Goal: Navigation & Orientation: Understand site structure

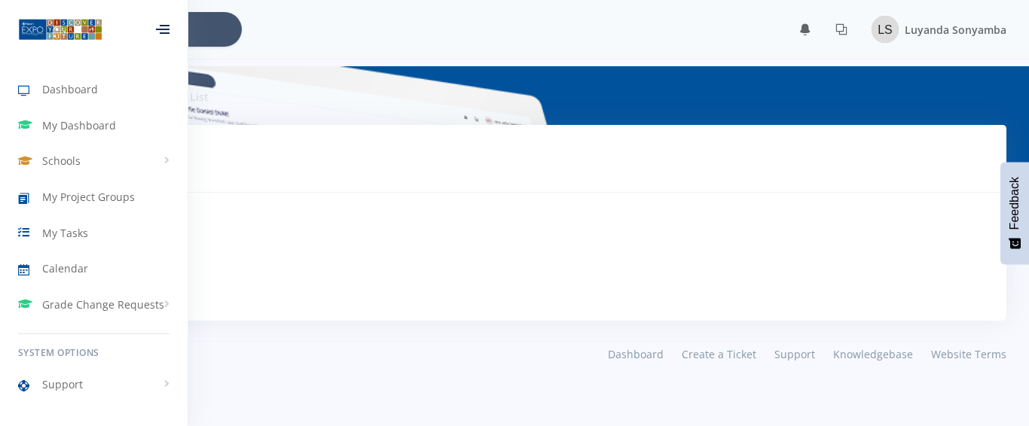
scroll to position [11, 11]
drag, startPoint x: 0, startPoint y: 0, endPoint x: 735, endPoint y: 85, distance: 739.9
click at [735, 85] on div "Tasks Tasks To Do List" at bounding box center [514, 95] width 1006 height 59
click at [61, 233] on span "My Tasks" at bounding box center [65, 233] width 46 height 16
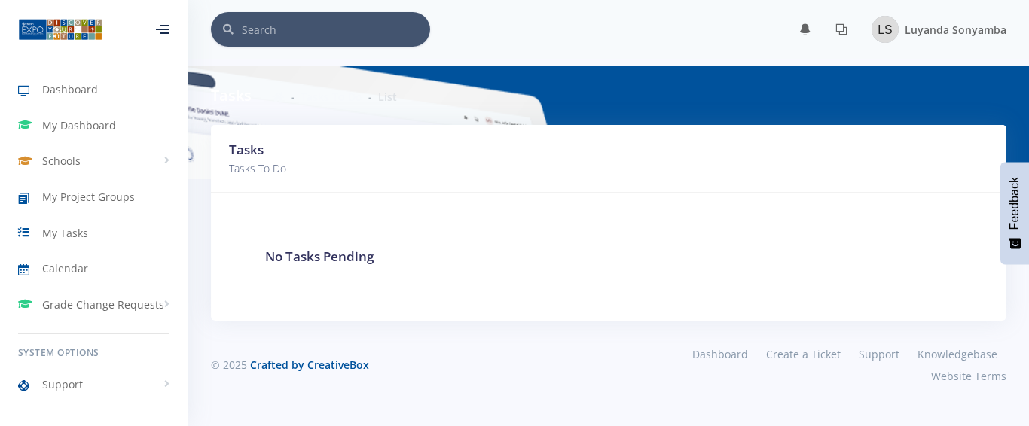
scroll to position [11, 11]
click at [84, 81] on span "Dashboard" at bounding box center [70, 89] width 56 height 16
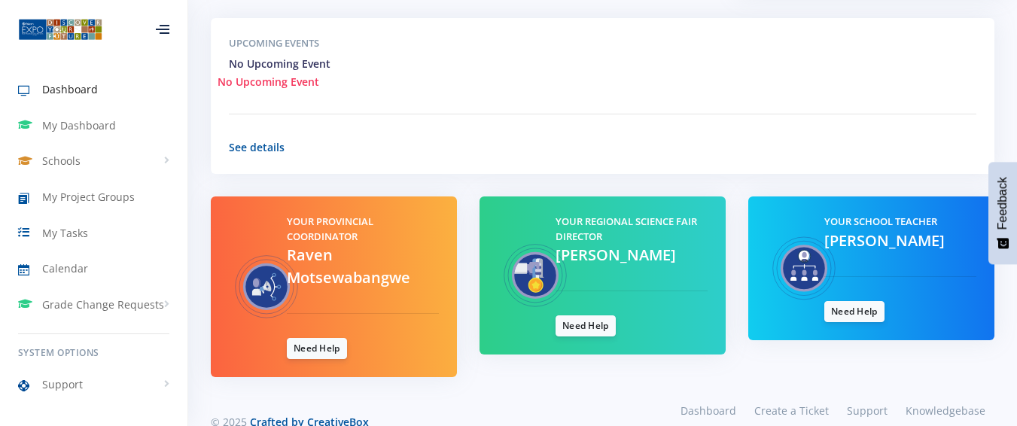
scroll to position [572, 0]
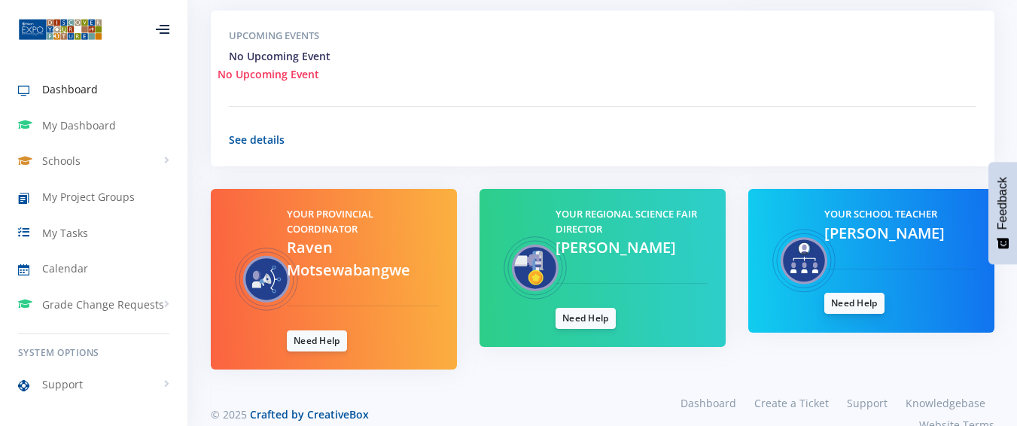
click at [844, 293] on link "Need Help" at bounding box center [855, 303] width 60 height 21
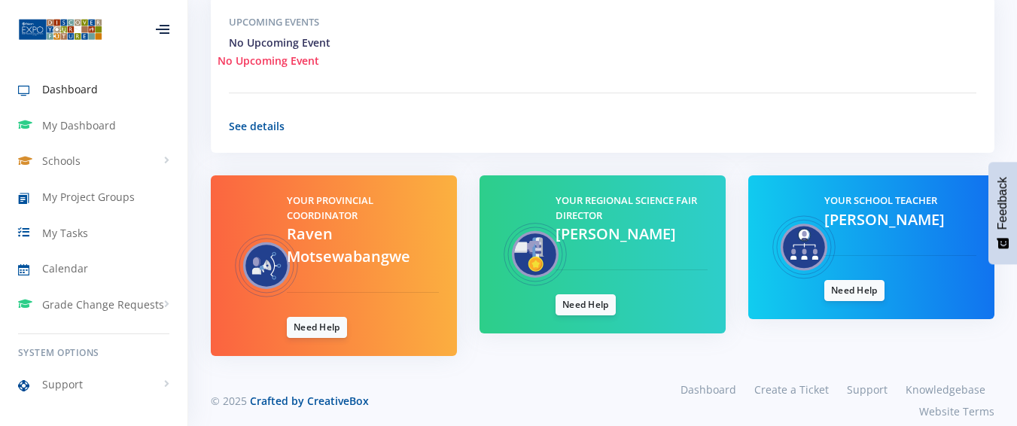
scroll to position [11, 11]
click at [482, 252] on div "Your Regional Science Fair Director Gail Ndlovu Need Help" at bounding box center [603, 254] width 246 height 158
click at [319, 316] on link "Need Help" at bounding box center [317, 326] width 60 height 21
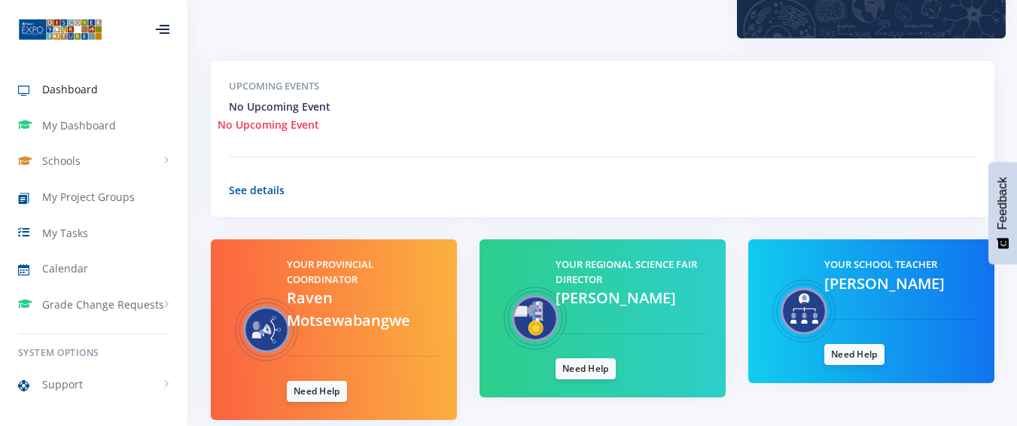
scroll to position [11, 11]
click at [71, 118] on span "My Dashboard" at bounding box center [79, 125] width 74 height 16
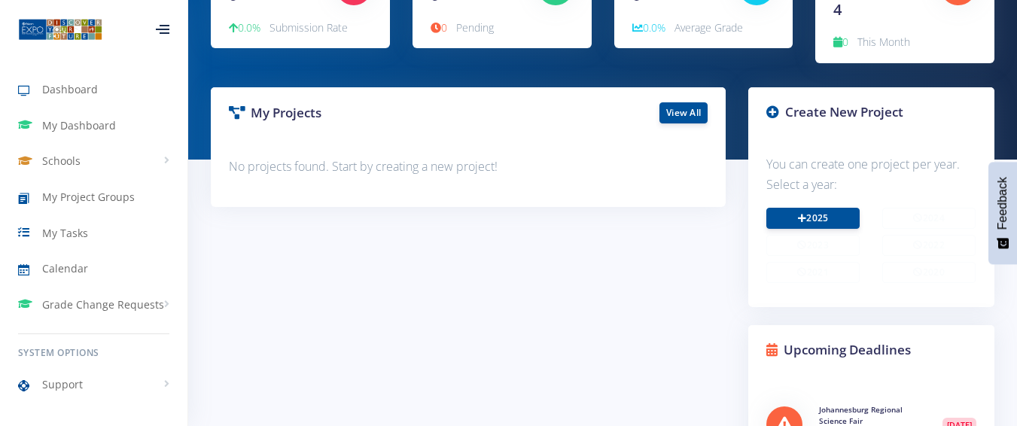
scroll to position [211, 0]
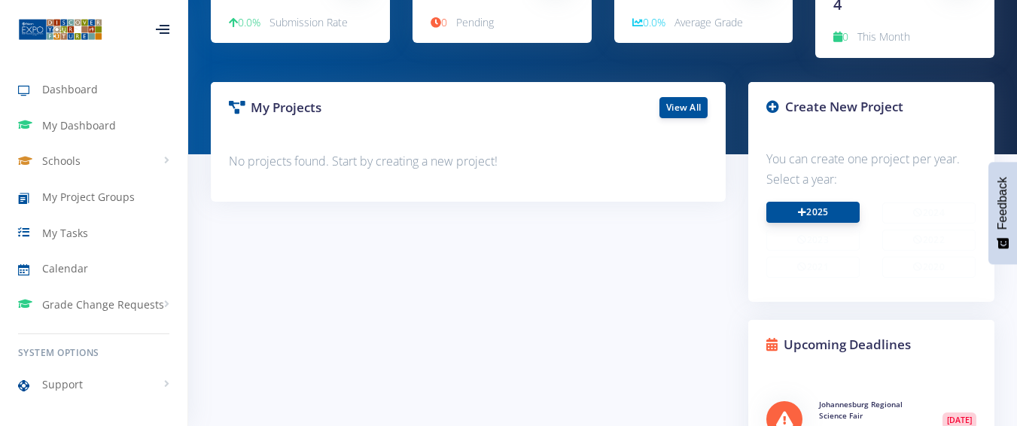
click at [800, 208] on icon at bounding box center [802, 212] width 8 height 9
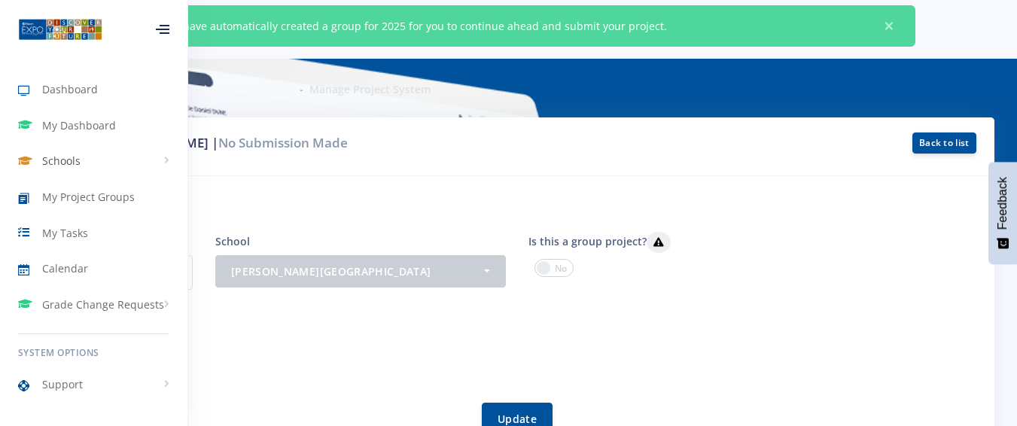
scroll to position [90, 0]
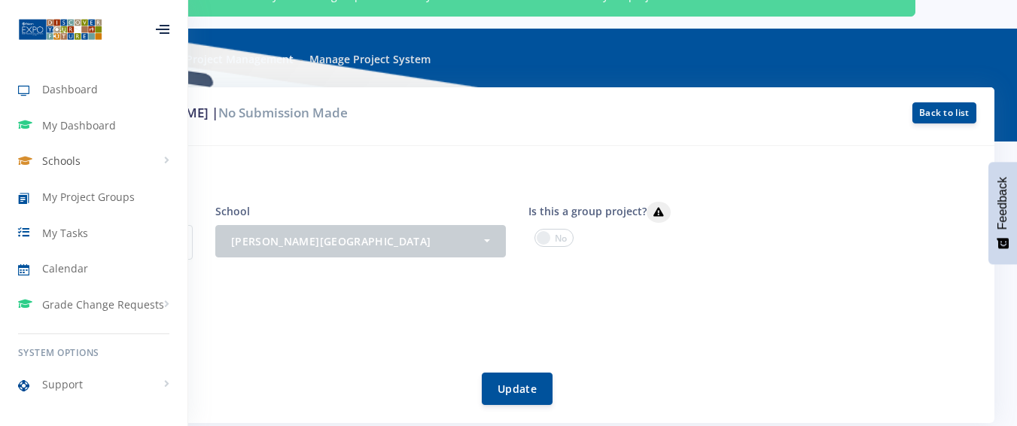
click at [69, 157] on span "Schools" at bounding box center [61, 161] width 38 height 16
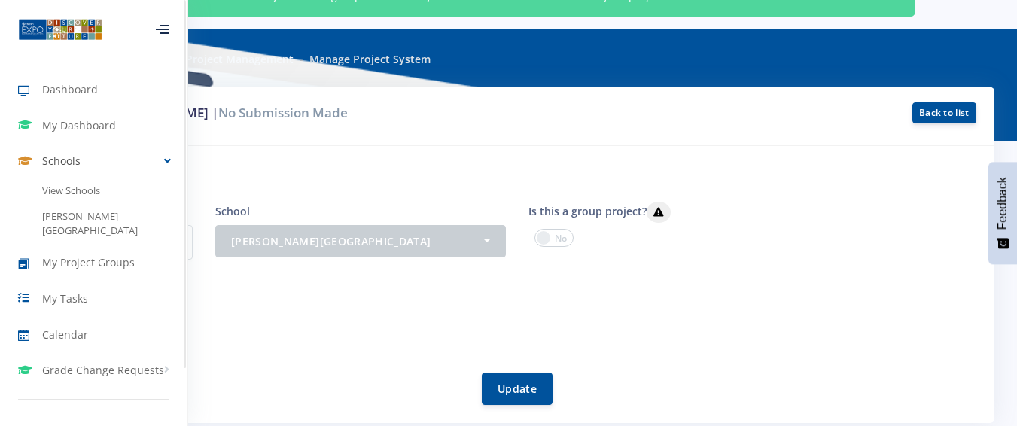
click at [69, 157] on span "Schools" at bounding box center [61, 161] width 38 height 16
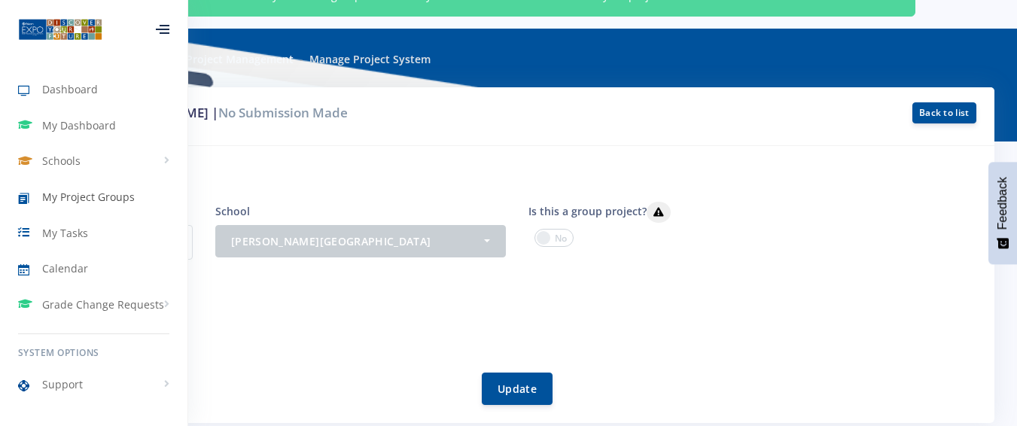
click at [77, 192] on span "My Project Groups" at bounding box center [88, 197] width 93 height 16
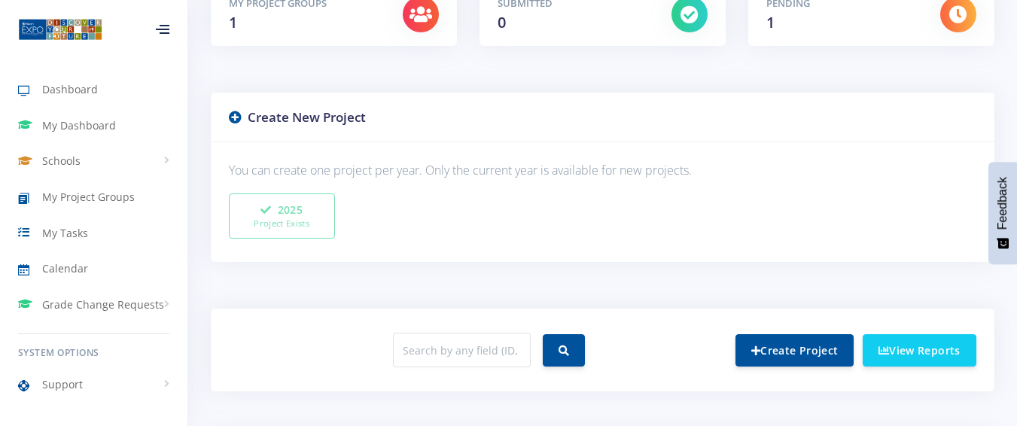
scroll to position [271, 0]
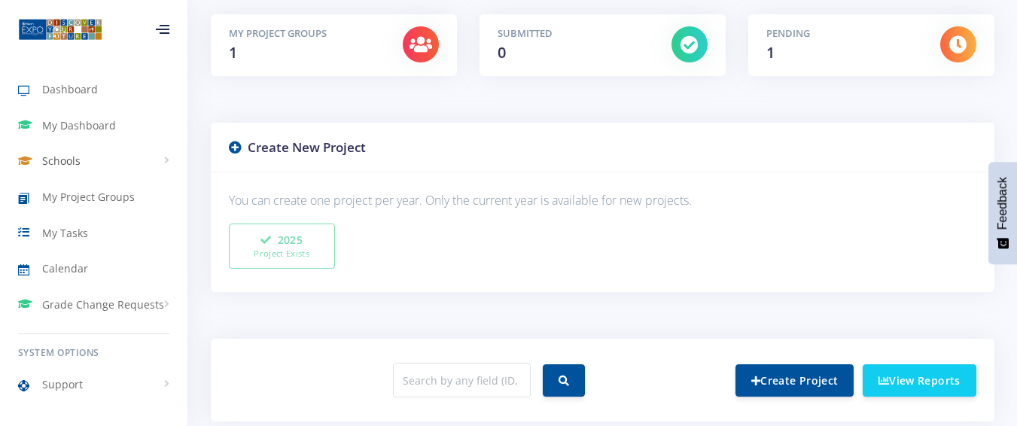
click at [63, 152] on link "Schools" at bounding box center [94, 161] width 188 height 35
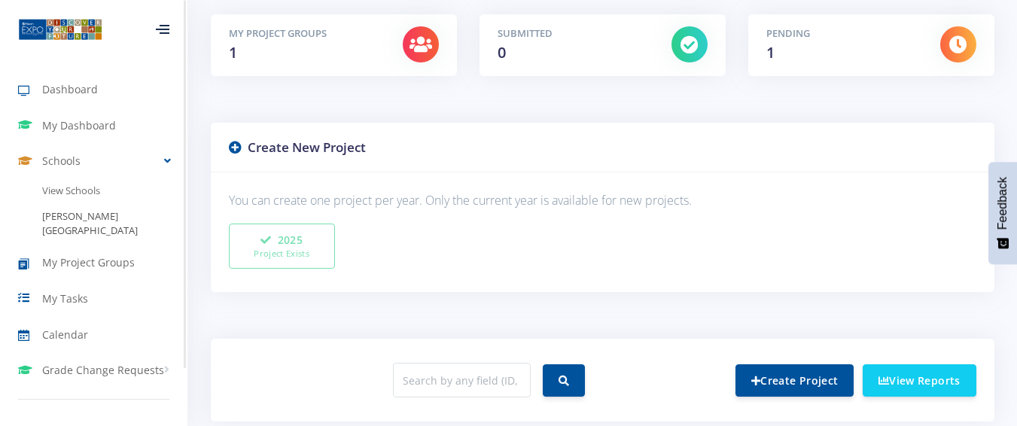
click at [69, 211] on link "[PERSON_NAME][GEOGRAPHIC_DATA]" at bounding box center [94, 224] width 188 height 40
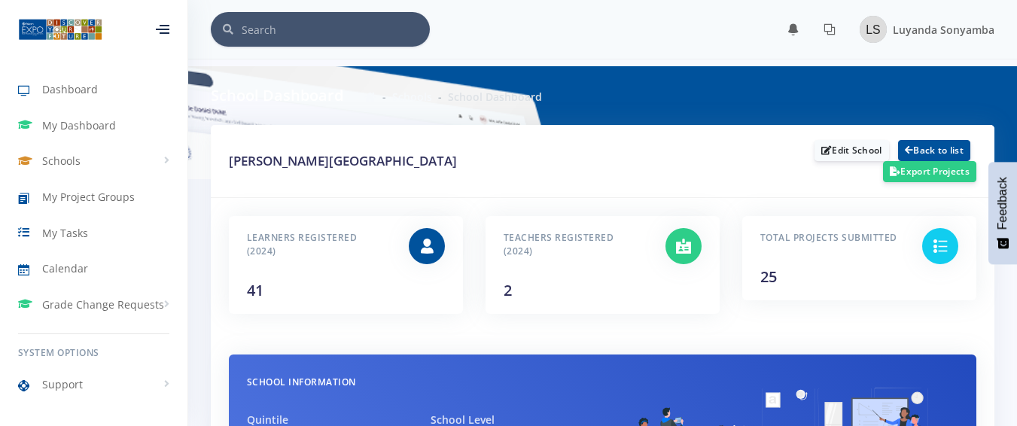
scroll to position [11, 11]
click at [541, 258] on div "Teachers Registered (2024) 2" at bounding box center [573, 261] width 162 height 74
click at [657, 248] on div at bounding box center [683, 261] width 59 height 74
click at [951, 251] on div at bounding box center [940, 242] width 36 height 36
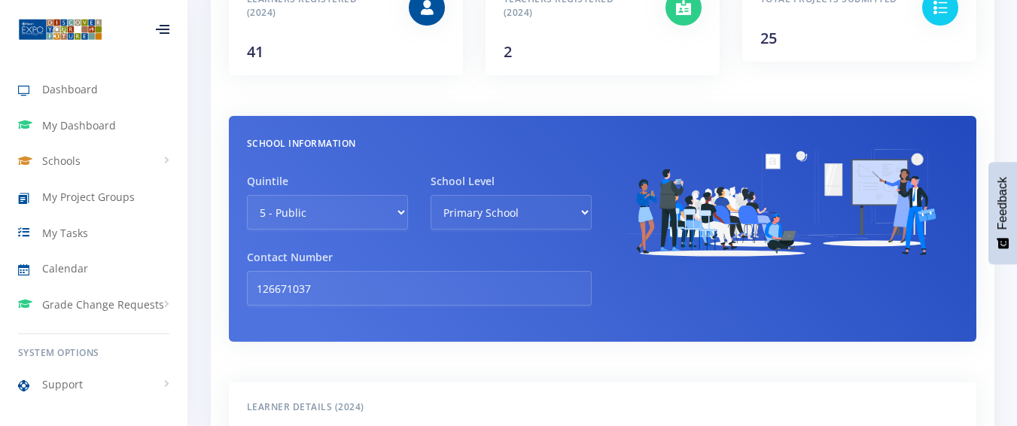
scroll to position [241, 0]
